Goal: Task Accomplishment & Management: Use online tool/utility

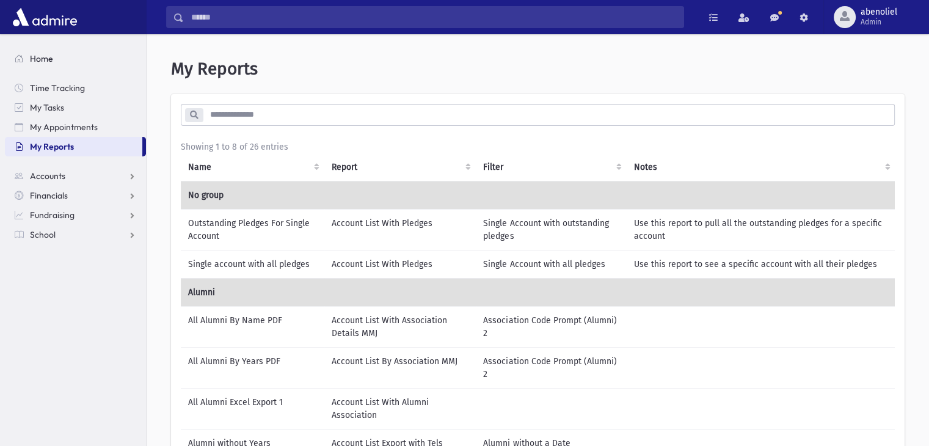
click at [35, 60] on span "Home" at bounding box center [41, 58] width 23 height 11
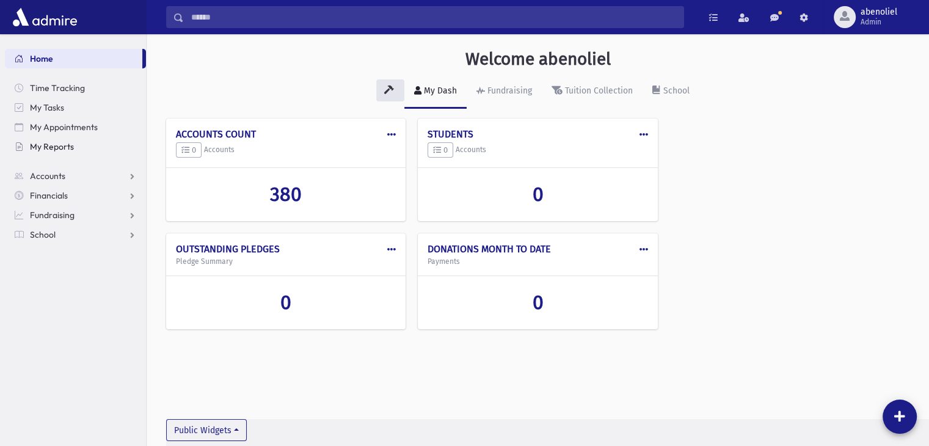
click at [49, 148] on span "My Reports" at bounding box center [52, 146] width 44 height 11
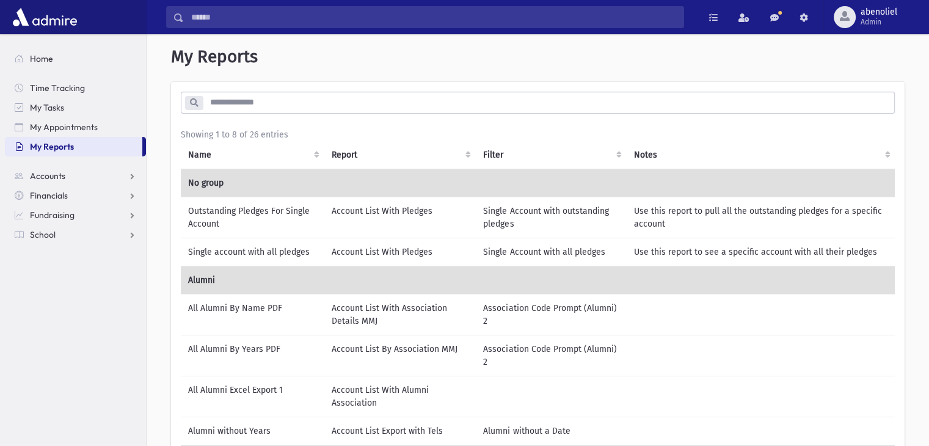
scroll to position [15, 0]
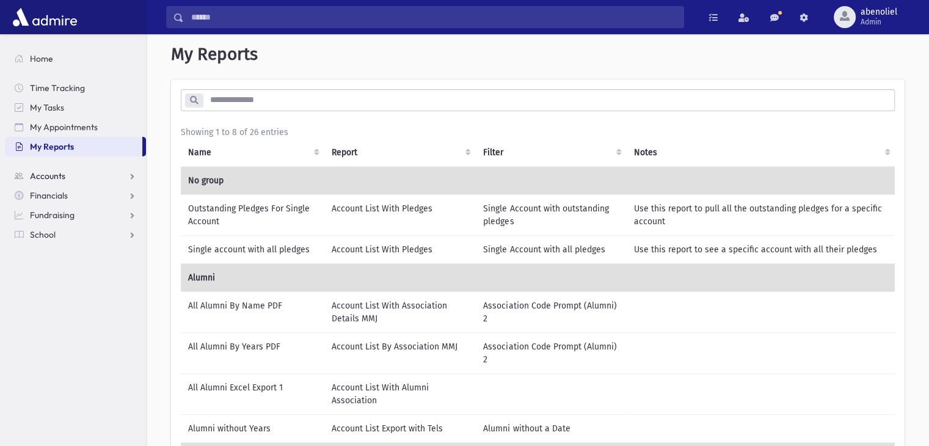
click at [57, 176] on span "Accounts" at bounding box center [47, 175] width 35 height 11
click at [56, 143] on span "My Reports" at bounding box center [52, 146] width 44 height 11
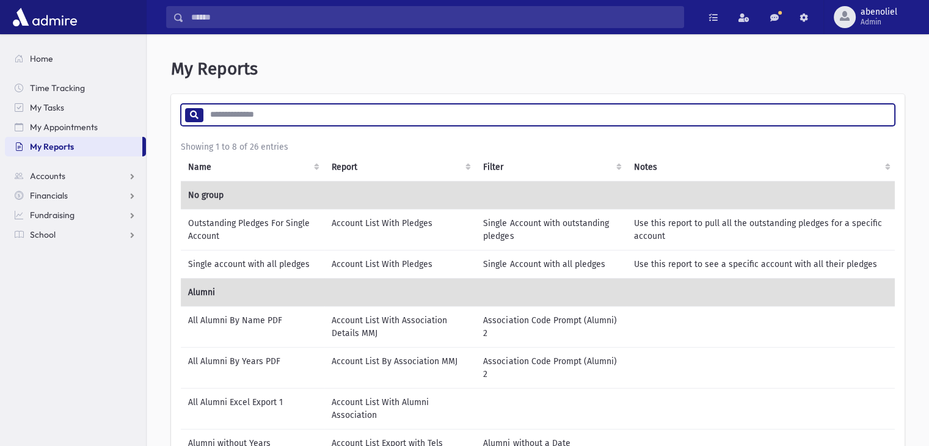
click at [234, 112] on input "search" at bounding box center [548, 115] width 691 height 22
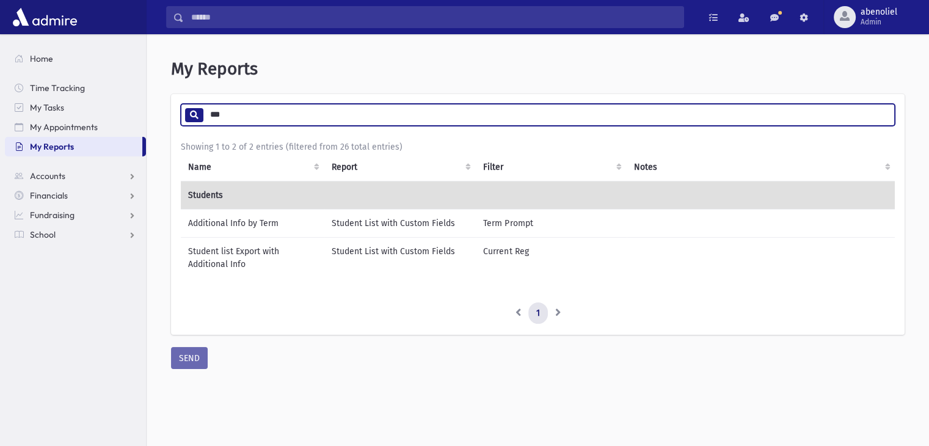
type input "***"
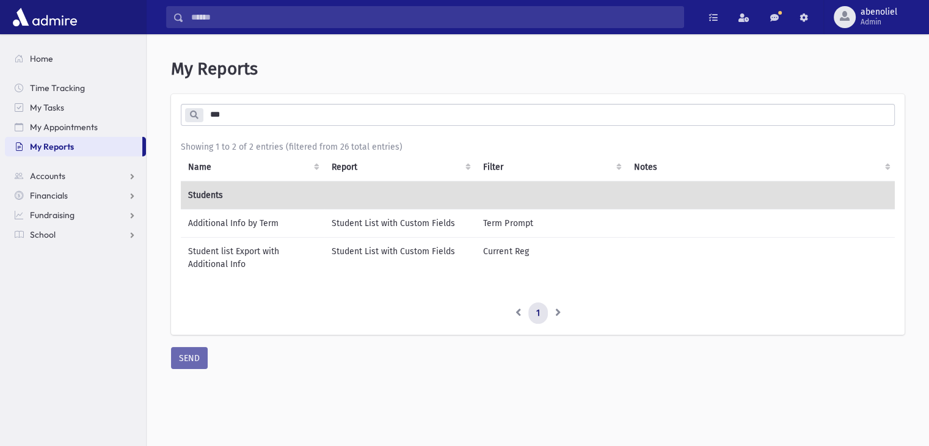
click at [235, 250] on td "Student list Export with Additional Info" at bounding box center [252, 257] width 143 height 41
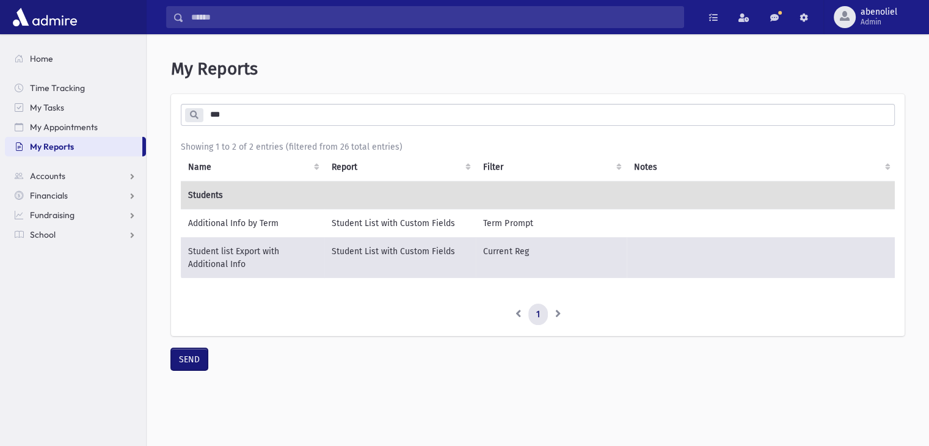
click at [191, 363] on button "SEND" at bounding box center [189, 359] width 37 height 22
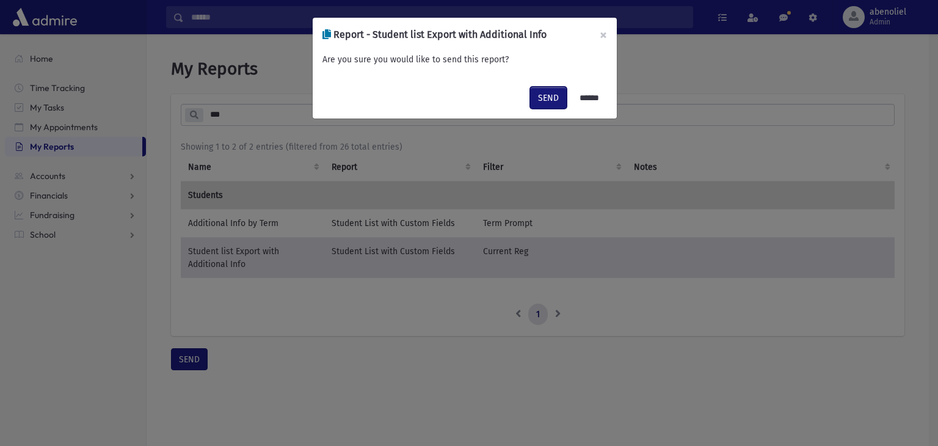
click at [544, 94] on button "SEND" at bounding box center [548, 98] width 37 height 22
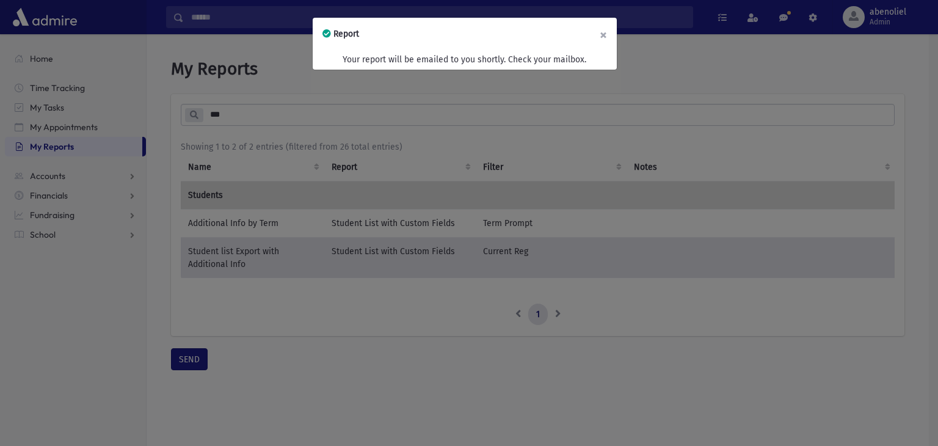
click at [599, 34] on button "×" at bounding box center [603, 35] width 27 height 34
